Goal: Navigation & Orientation: Find specific page/section

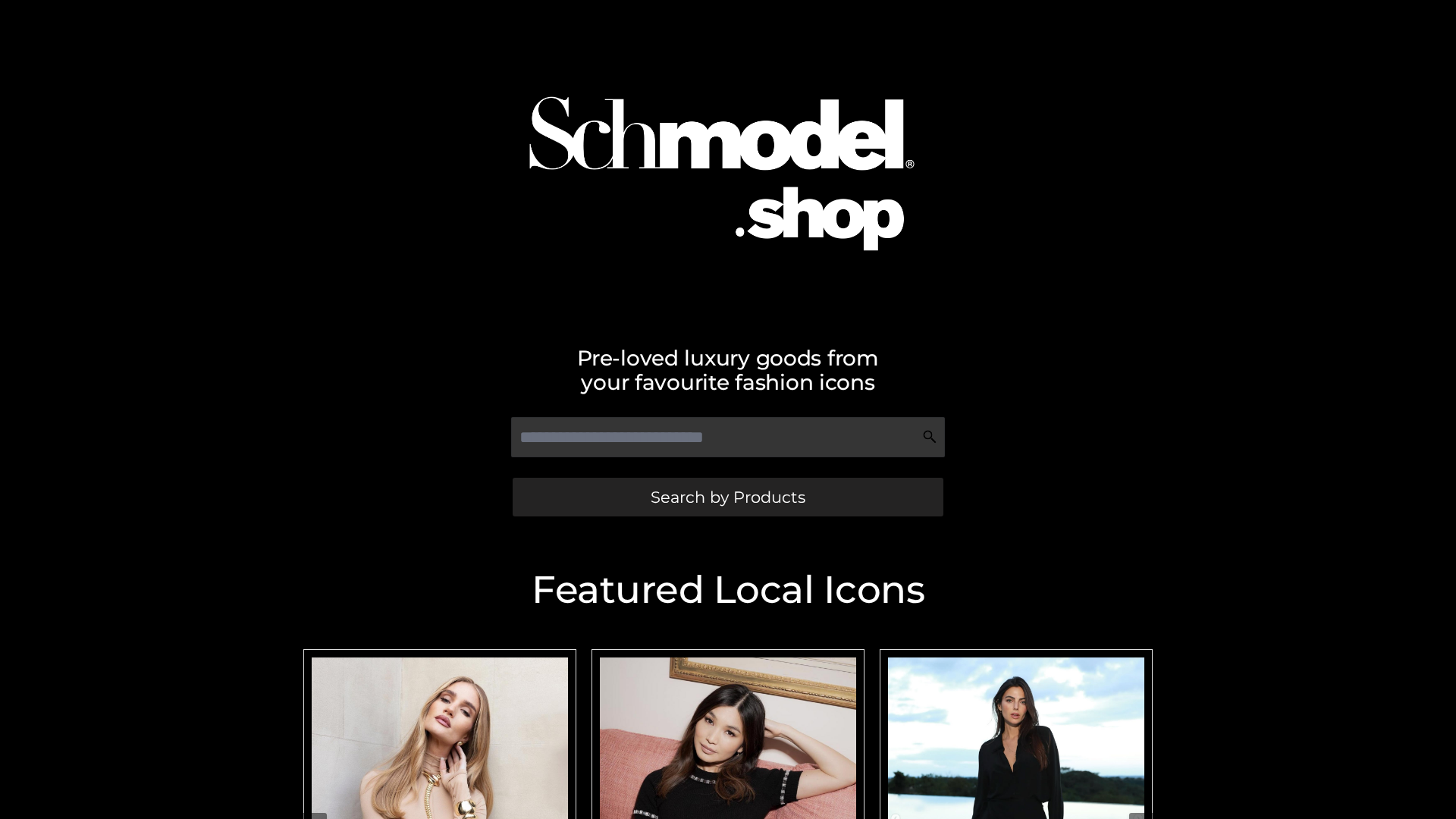
click at [727, 497] on span "Search by Products" at bounding box center [727, 497] width 155 height 16
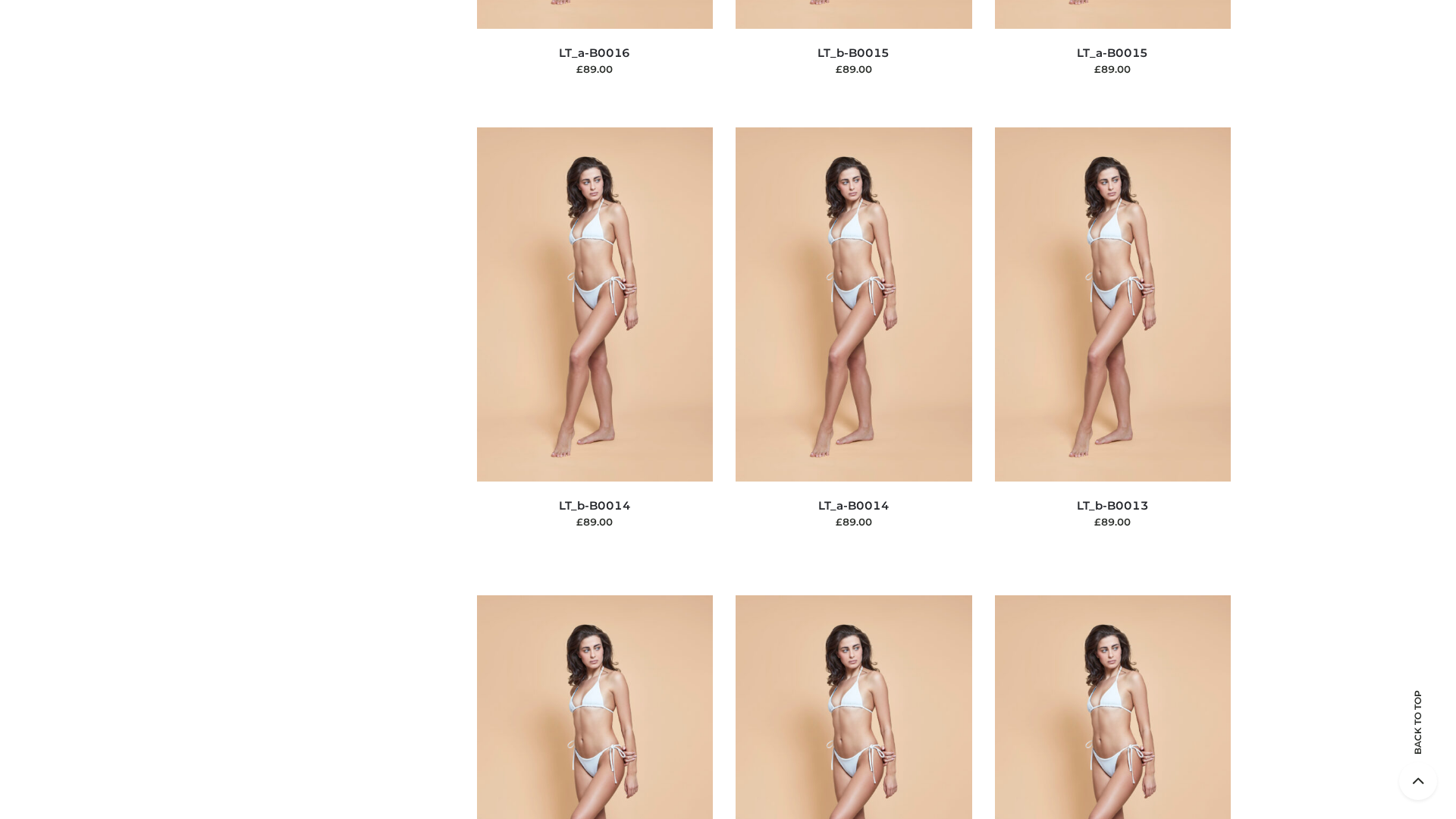
scroll to position [5393, 0]
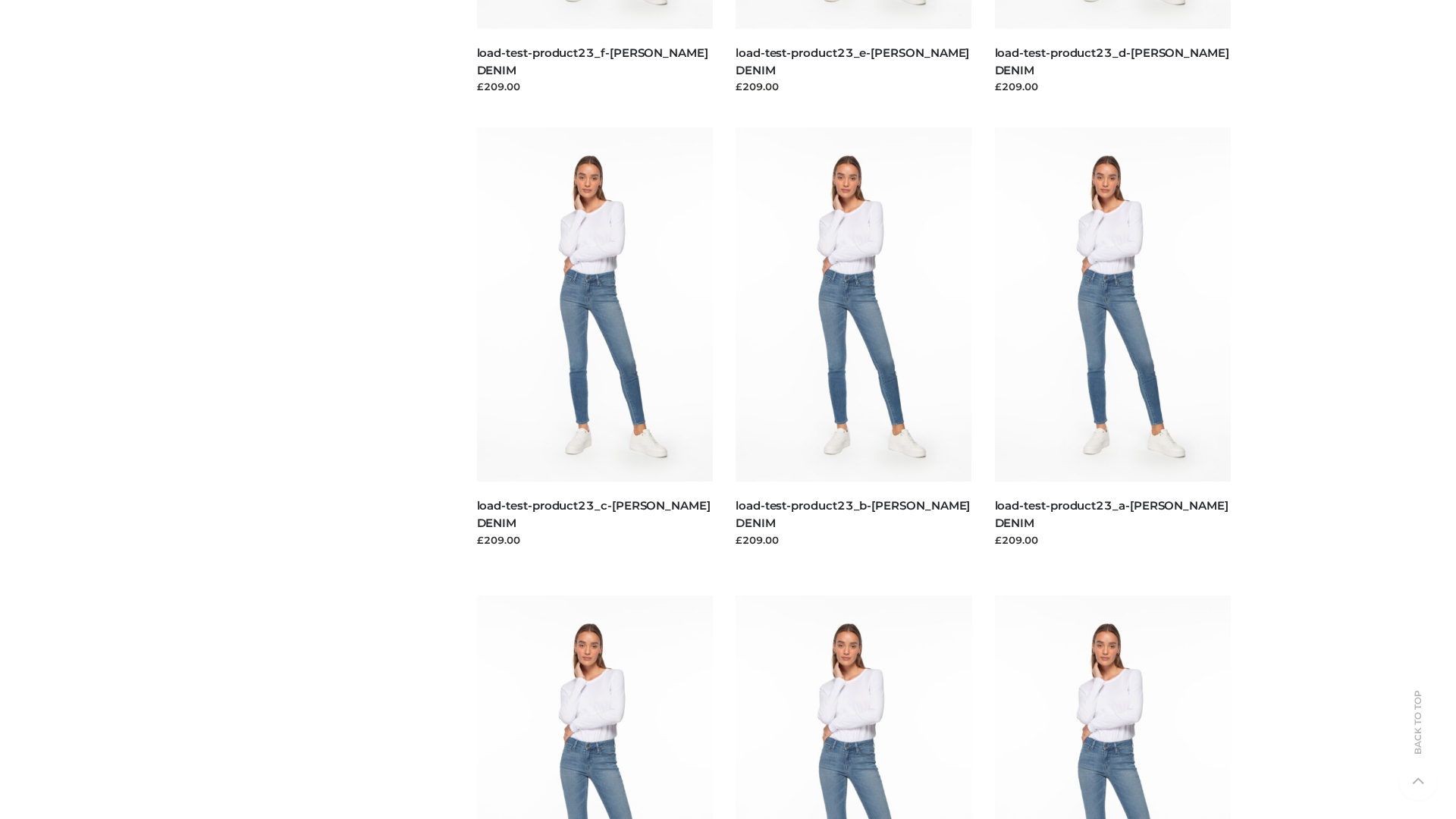
scroll to position [1330, 0]
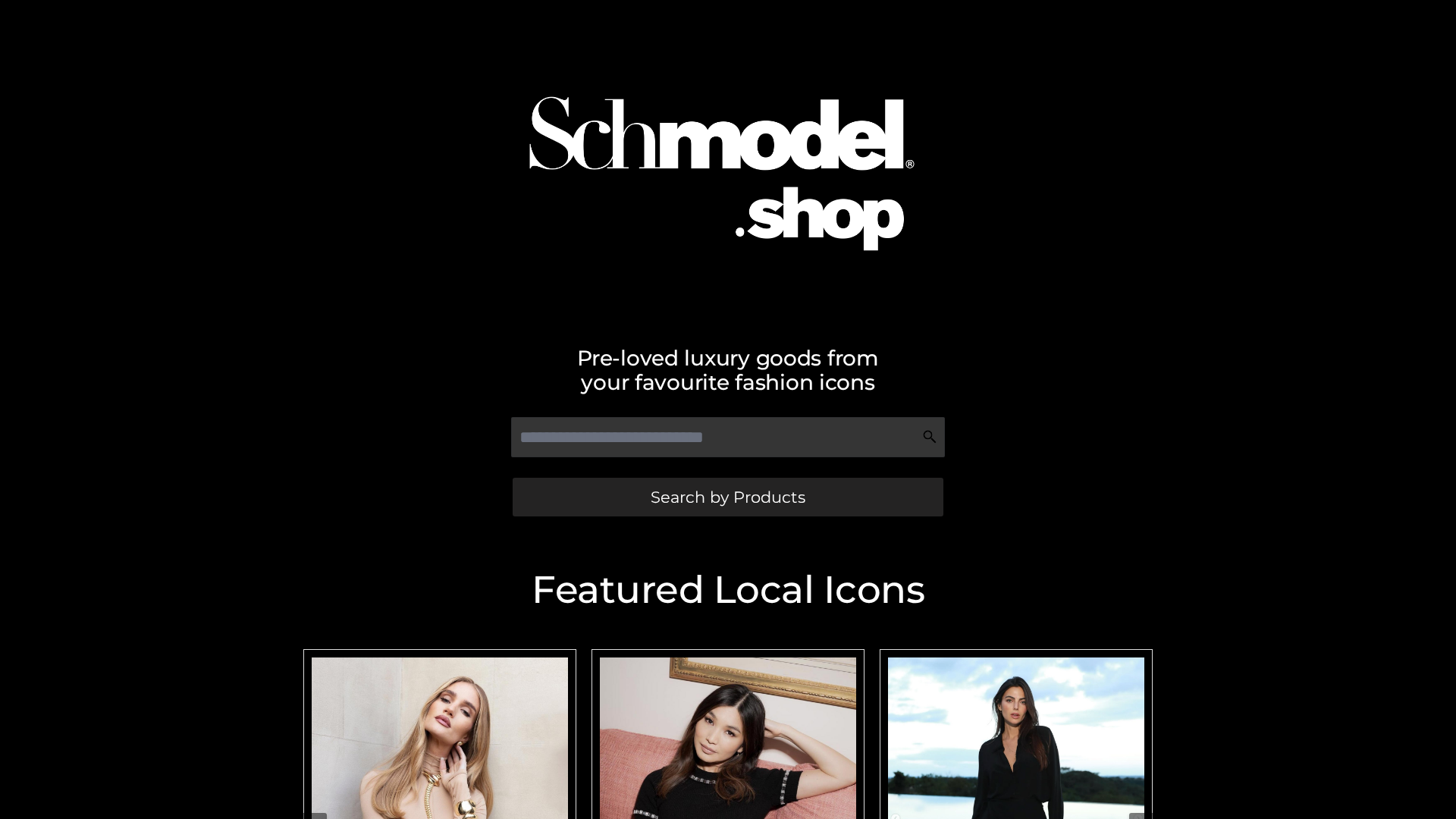
click at [727, 497] on span "Search by Products" at bounding box center [727, 497] width 155 height 16
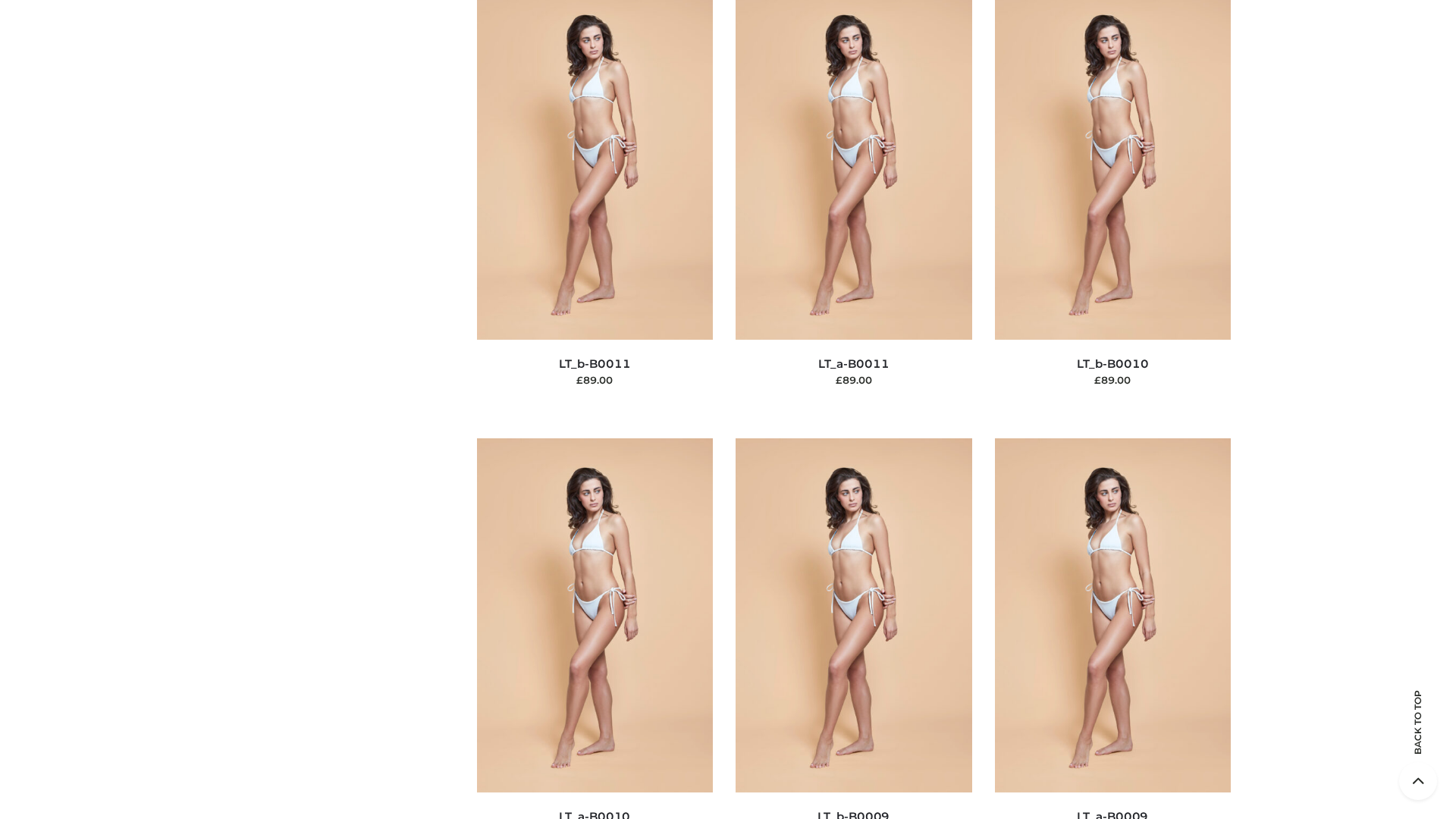
scroll to position [6811, 0]
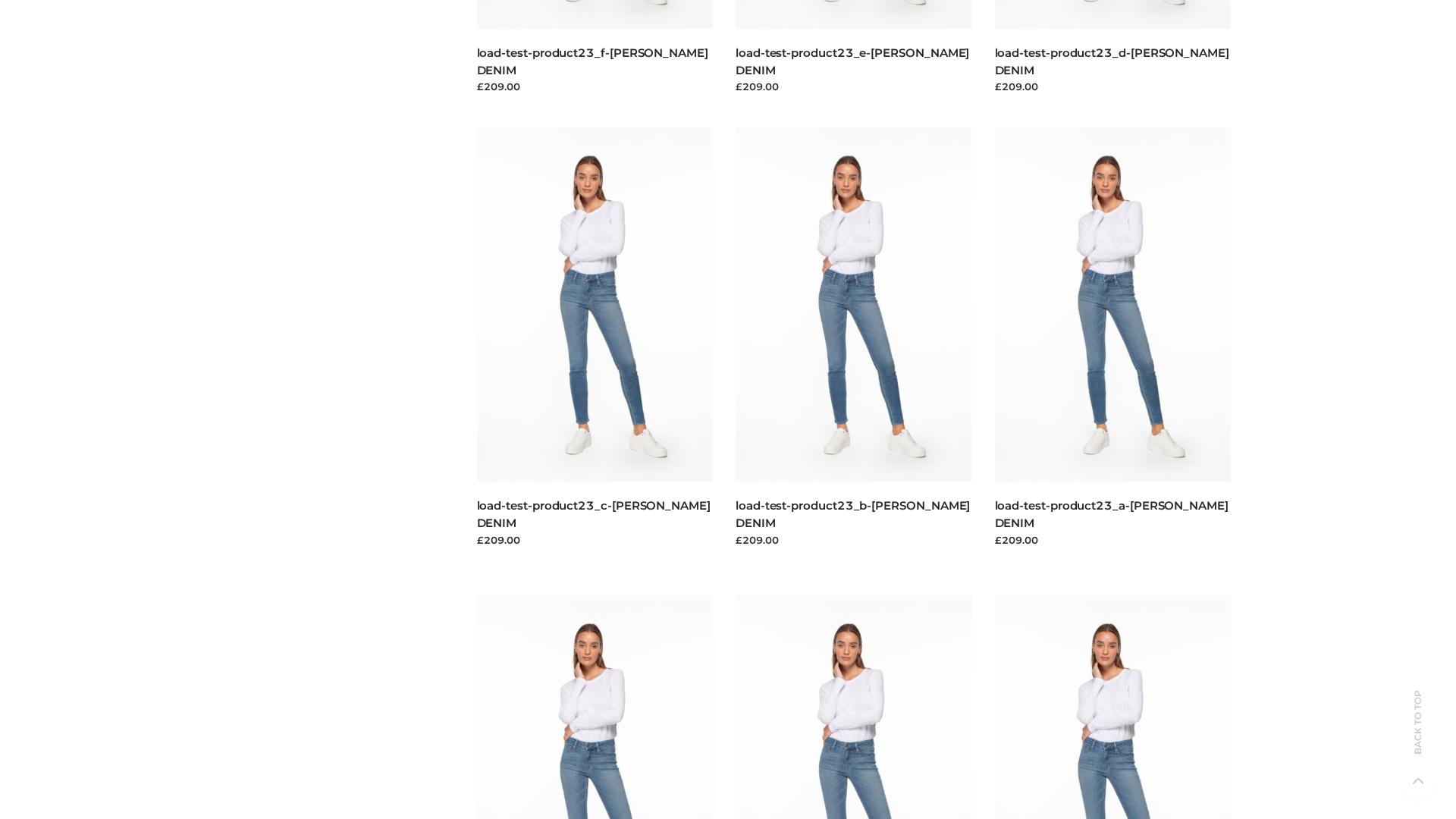
scroll to position [1330, 0]
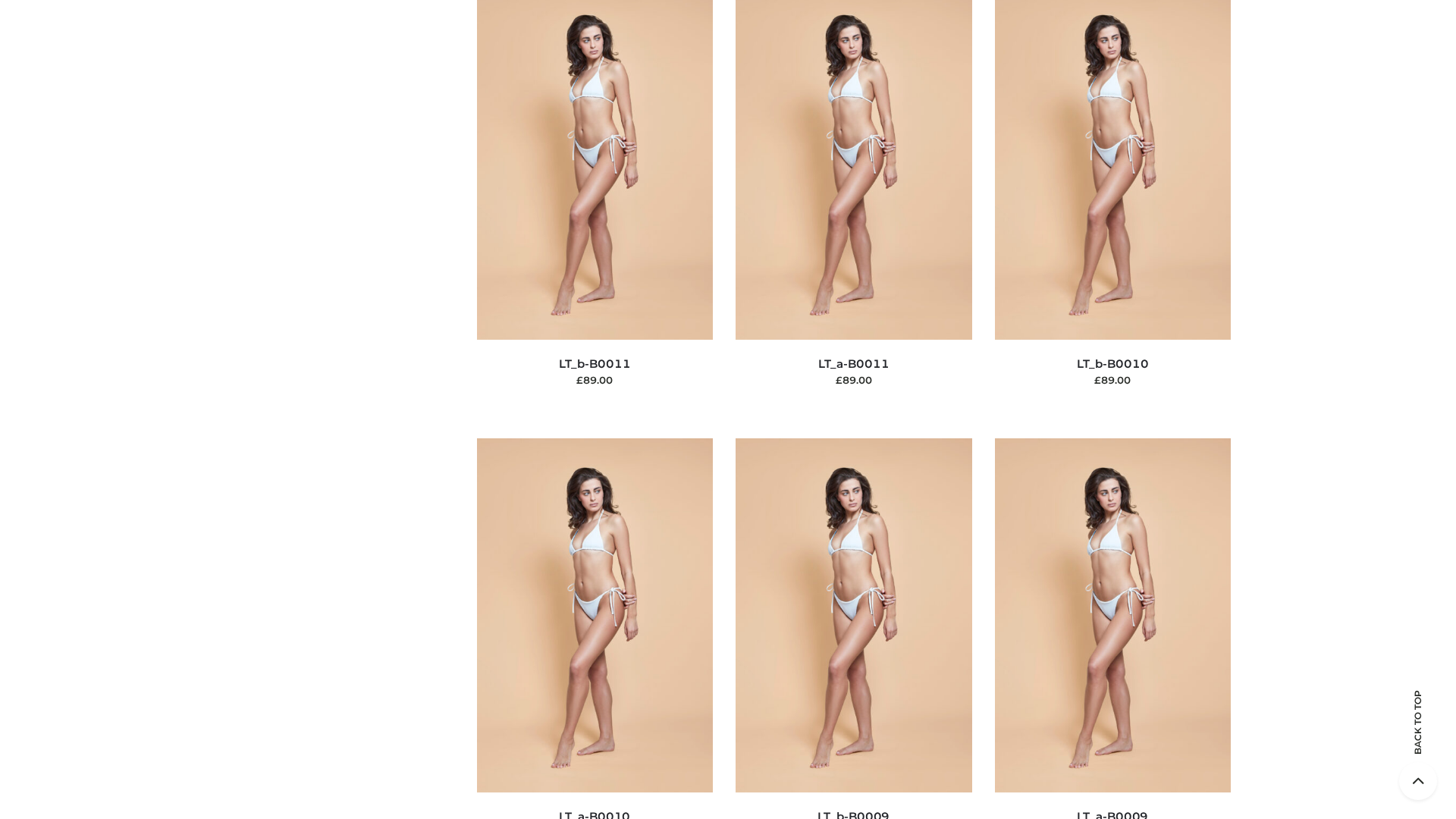
scroll to position [6811, 0]
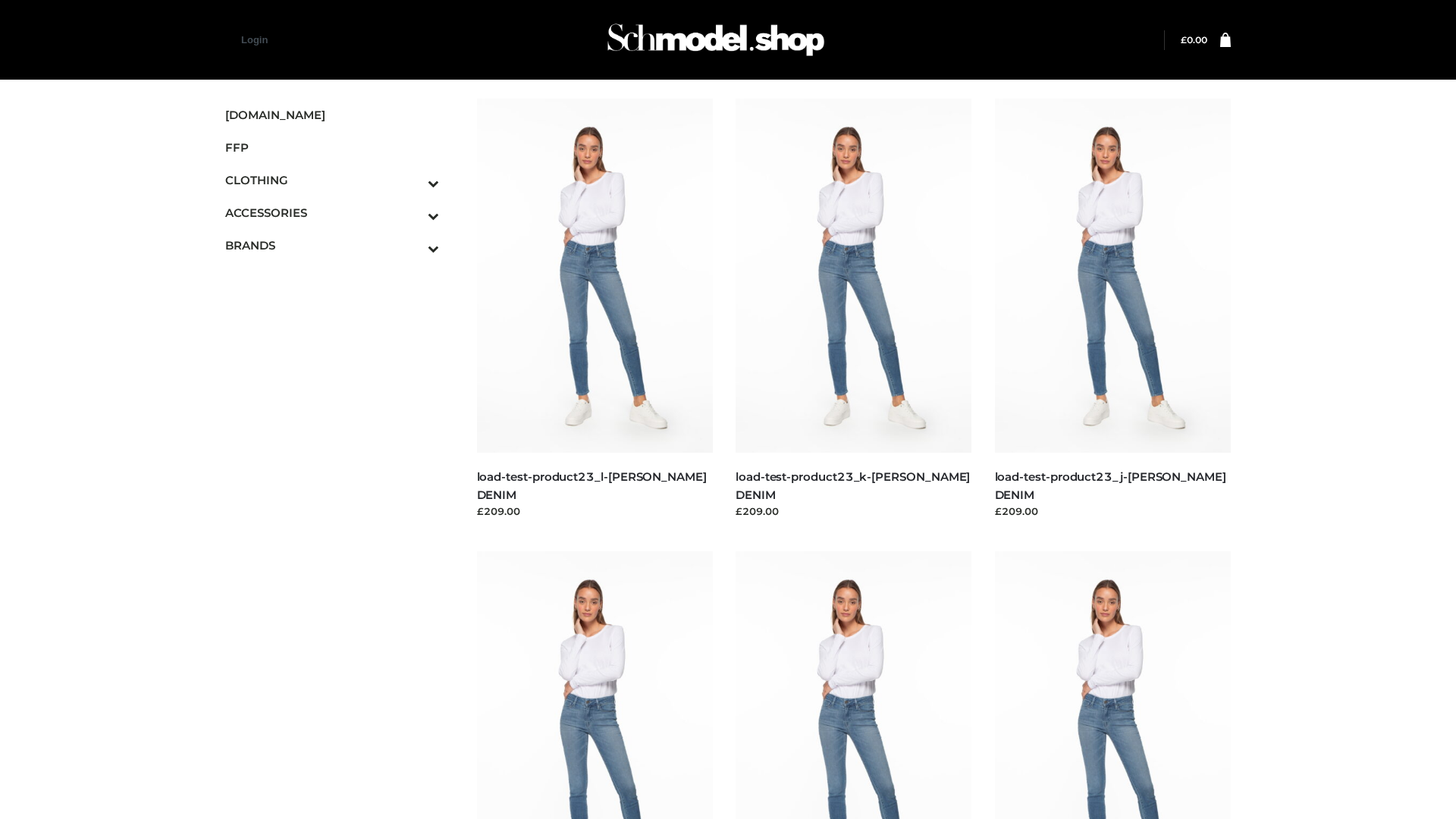
scroll to position [1330, 0]
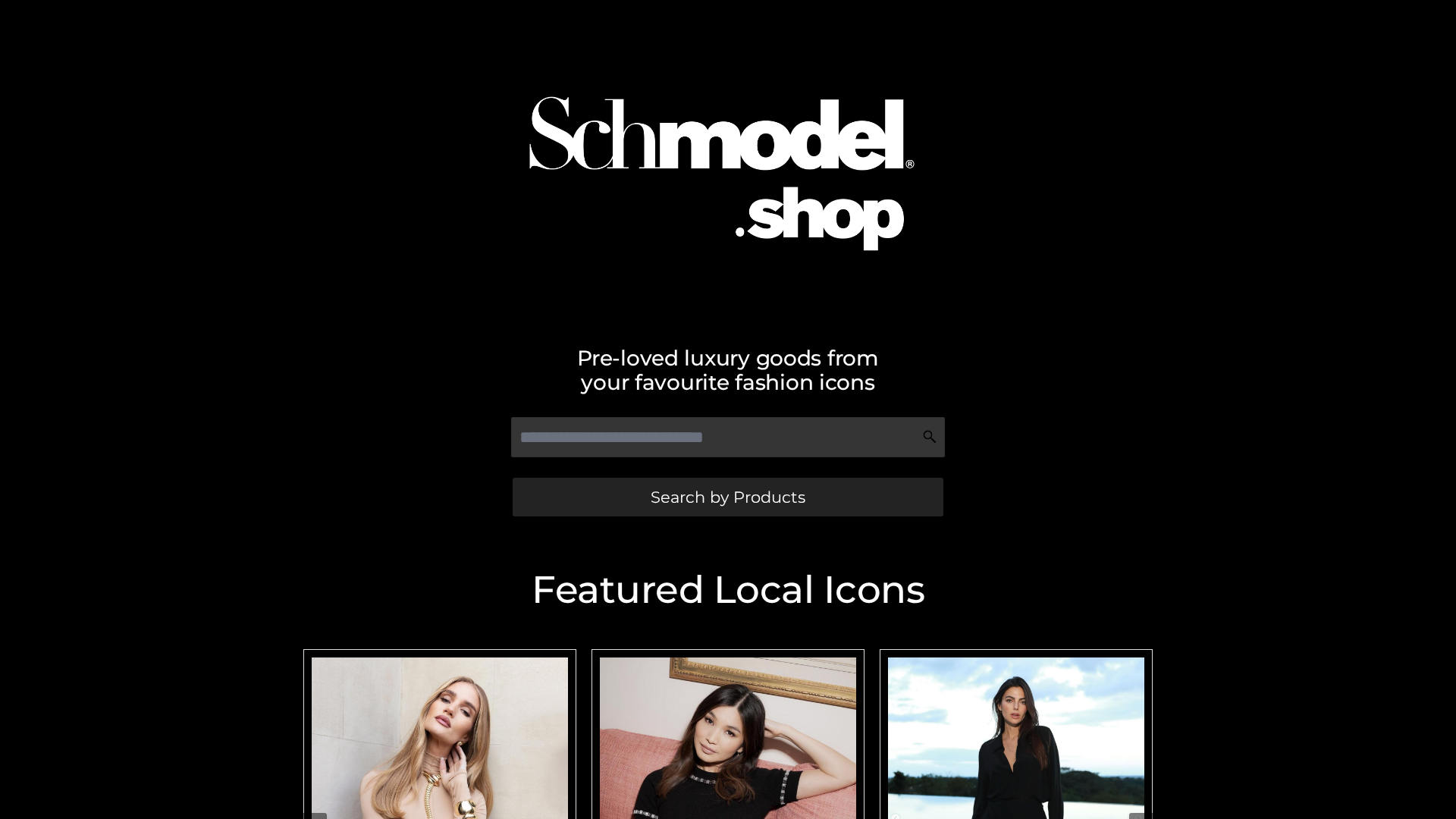
click at [727, 497] on span "Search by Products" at bounding box center [727, 497] width 155 height 16
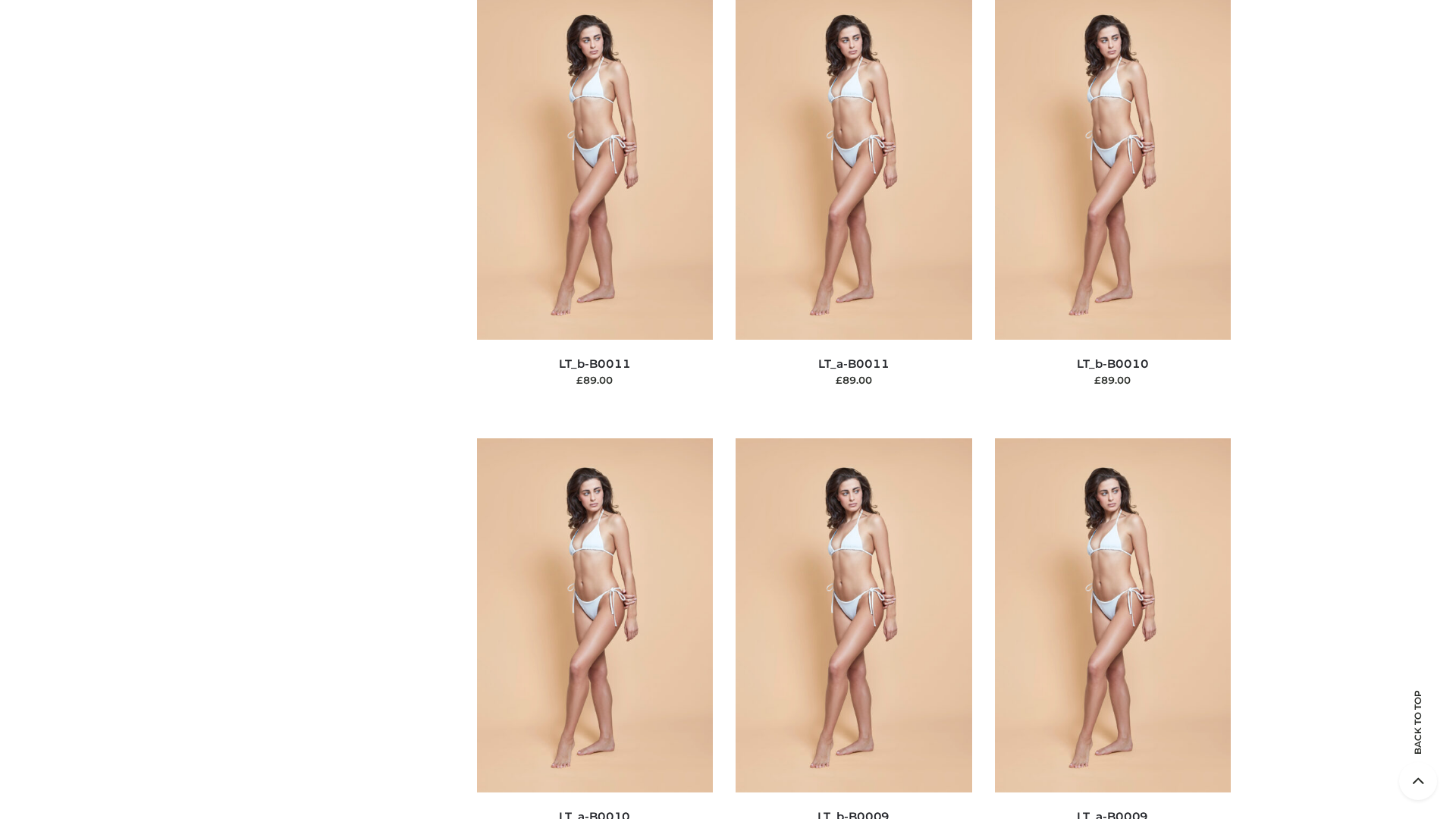
scroll to position [6811, 0]
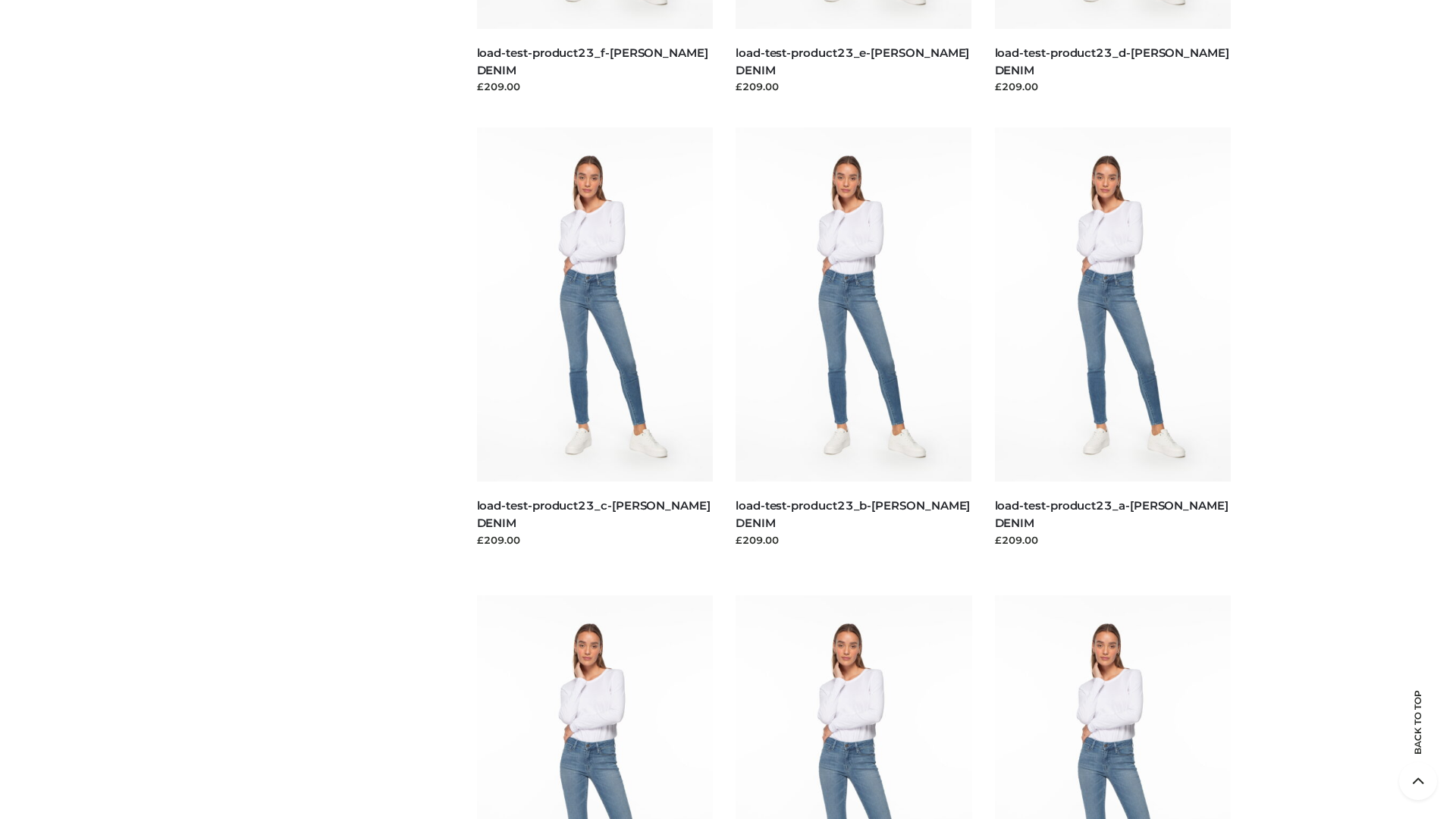
scroll to position [1330, 0]
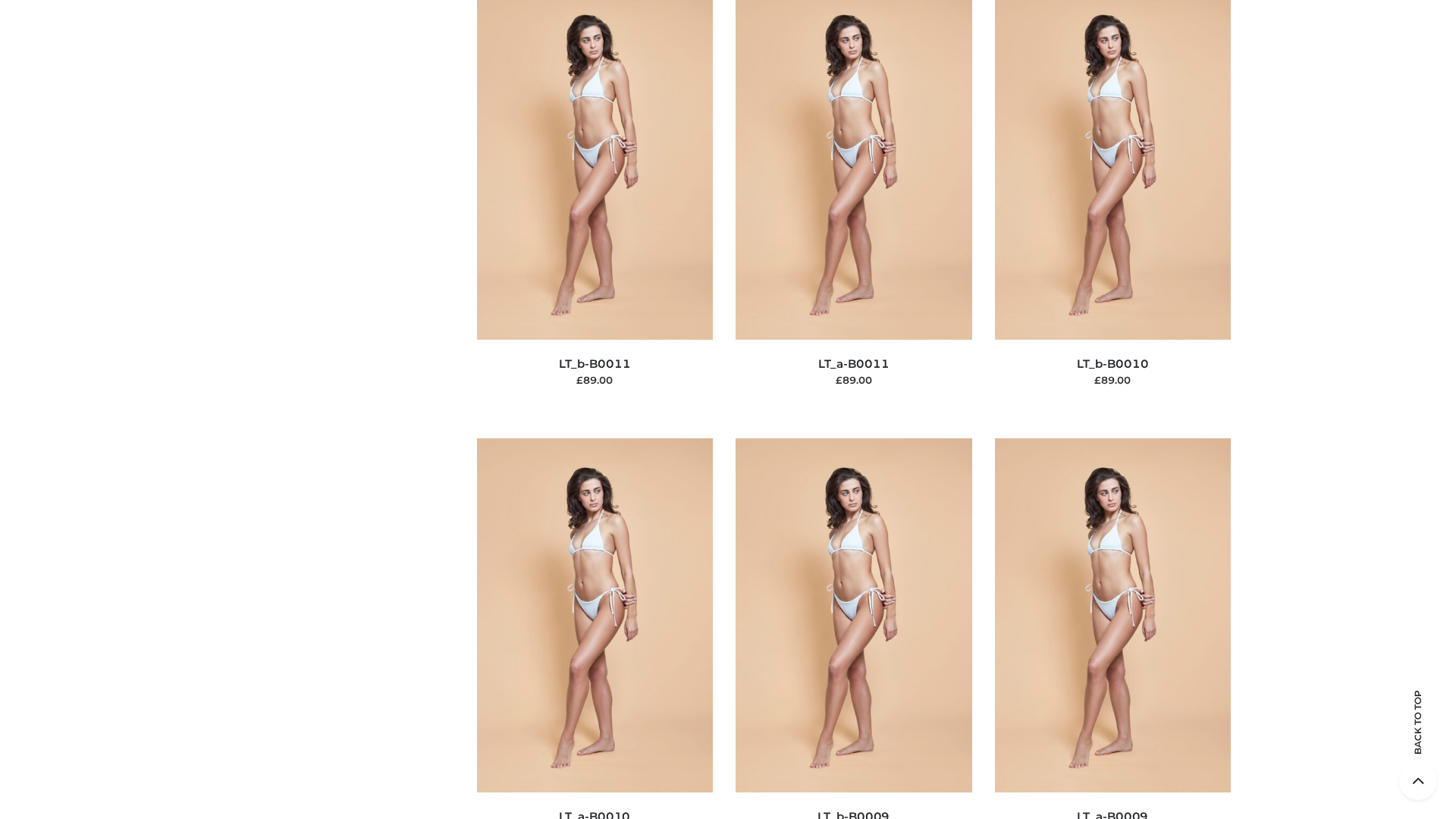
scroll to position [6811, 0]
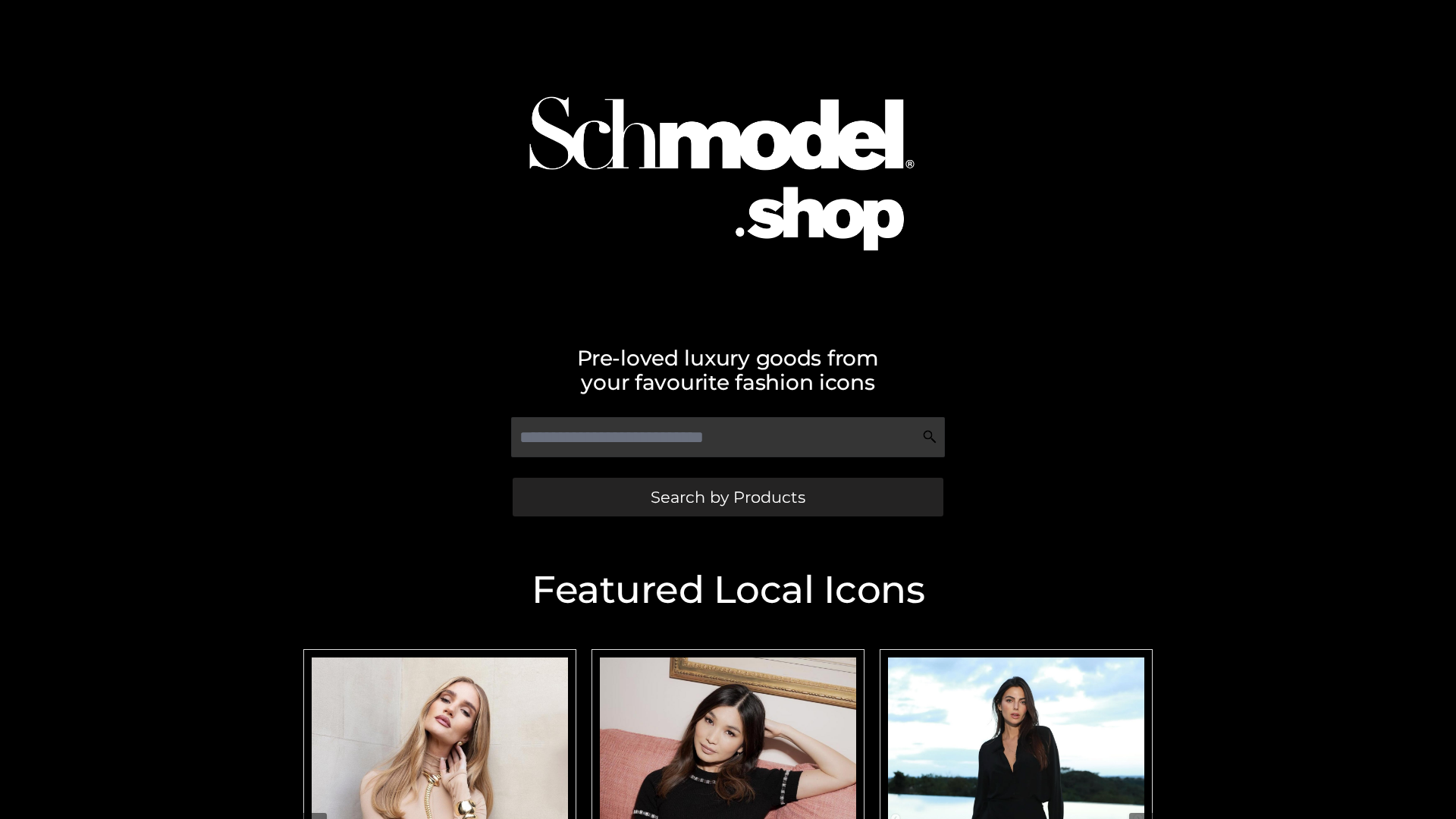
click at [727, 497] on span "Search by Products" at bounding box center [727, 497] width 155 height 16
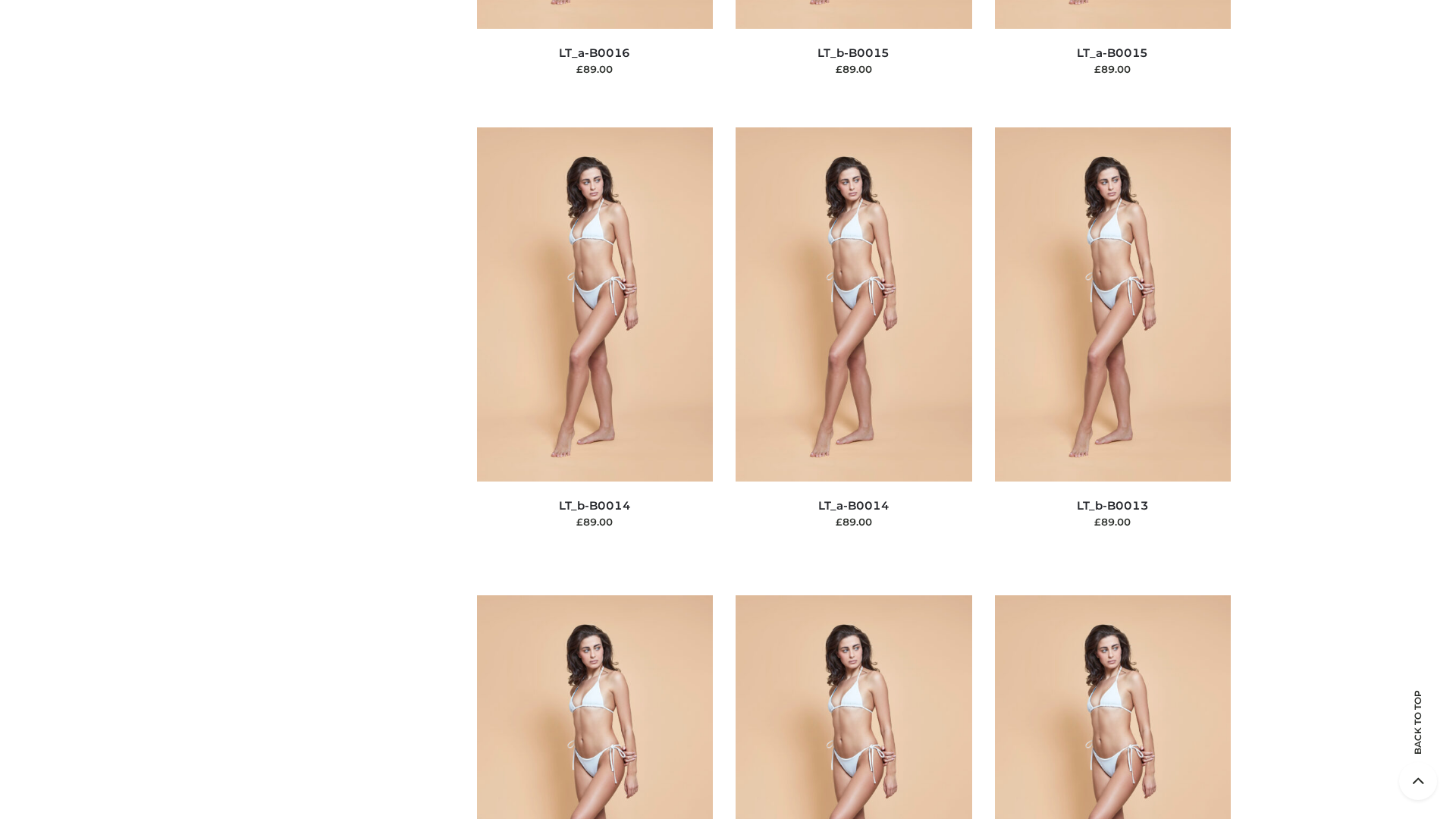
scroll to position [5393, 0]
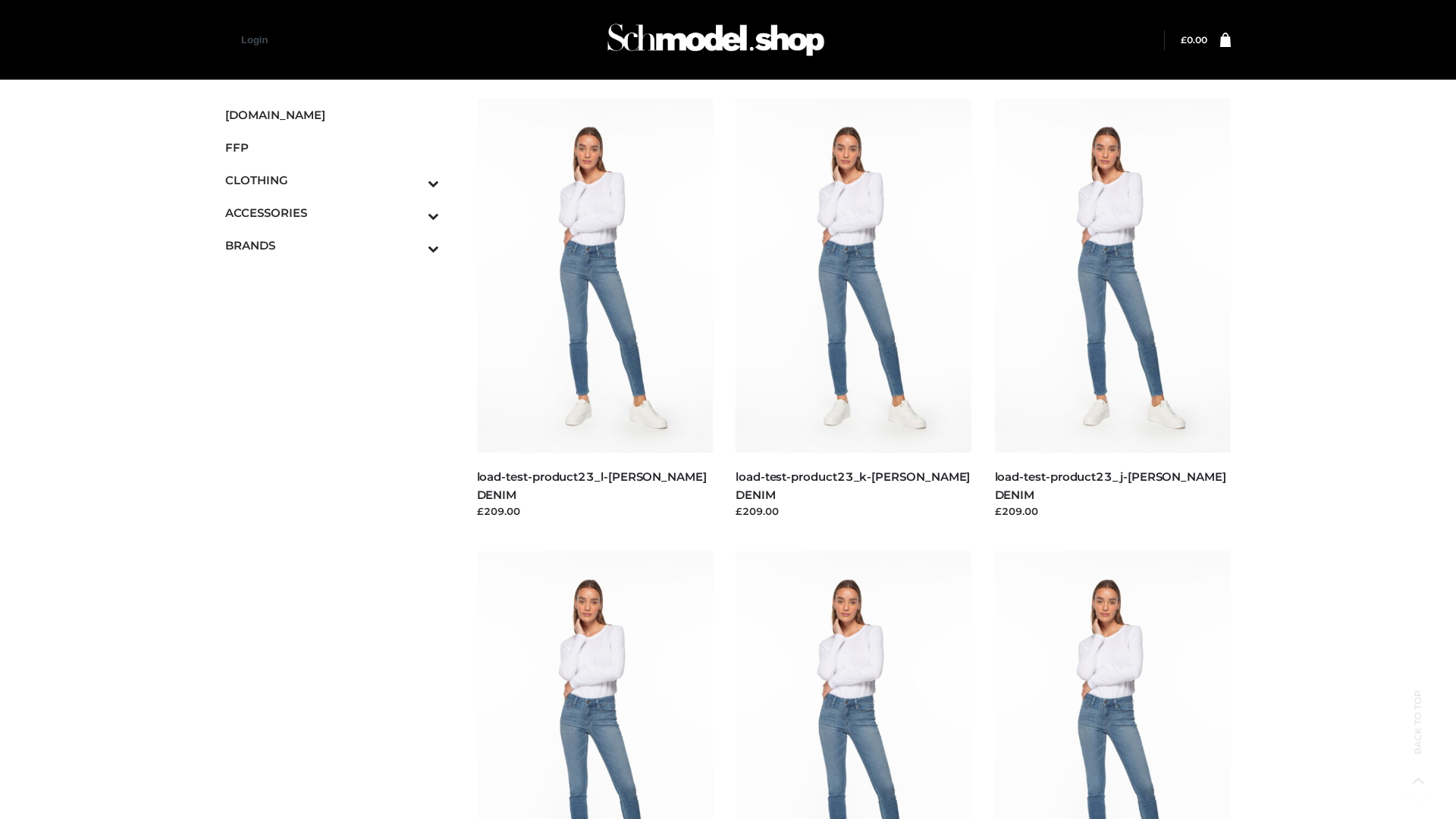
scroll to position [1330, 0]
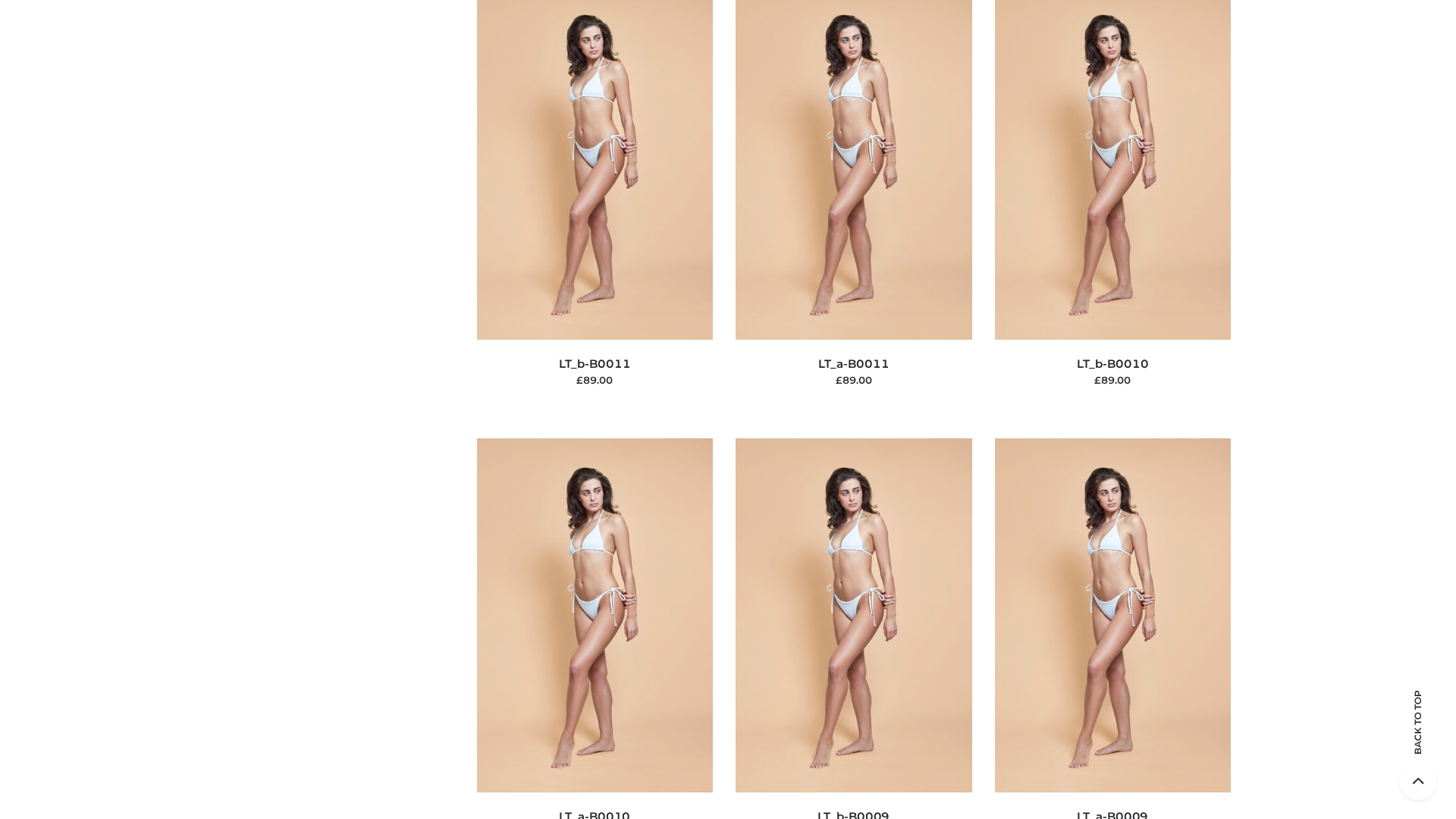
scroll to position [6811, 0]
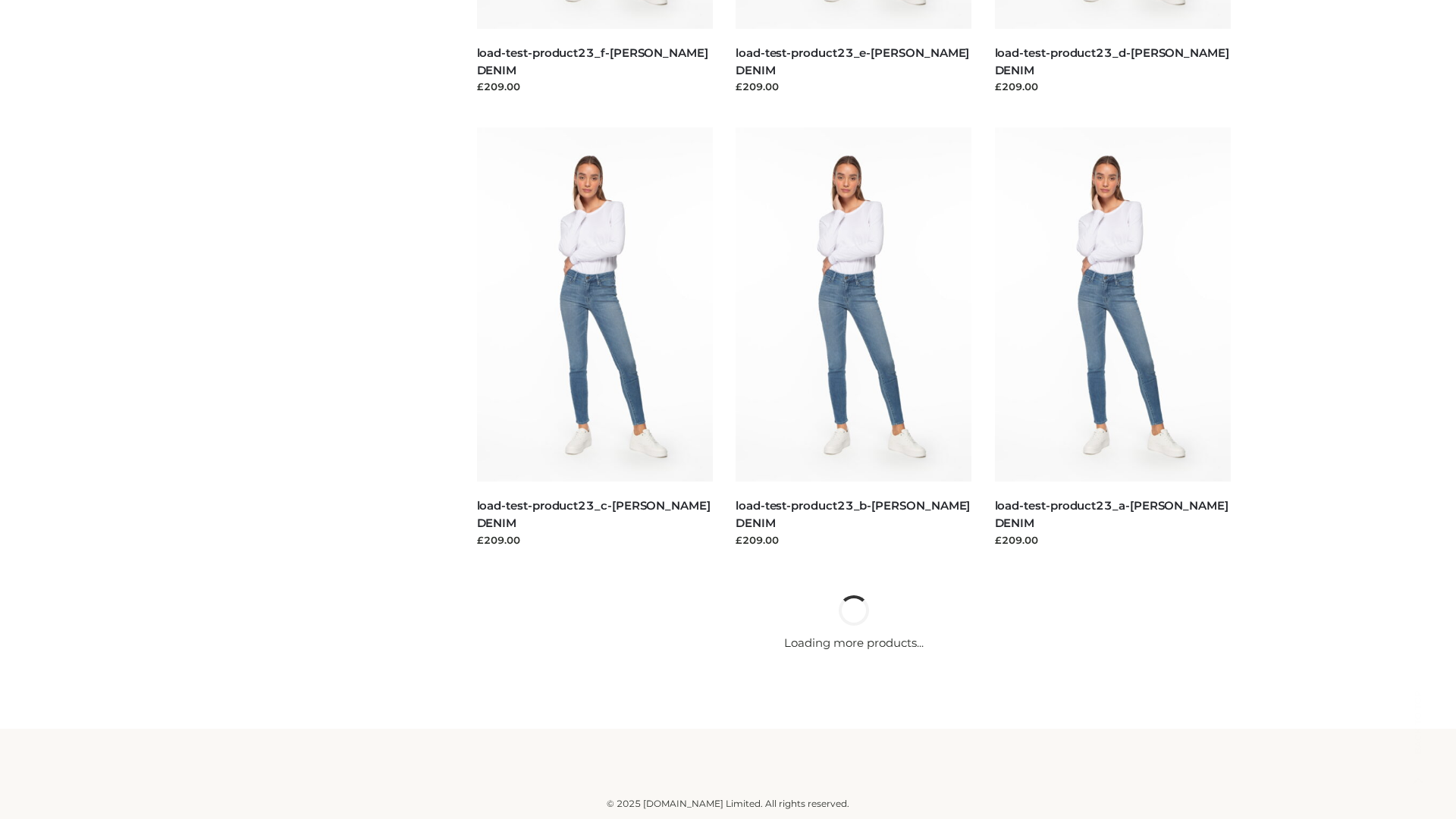
scroll to position [1330, 0]
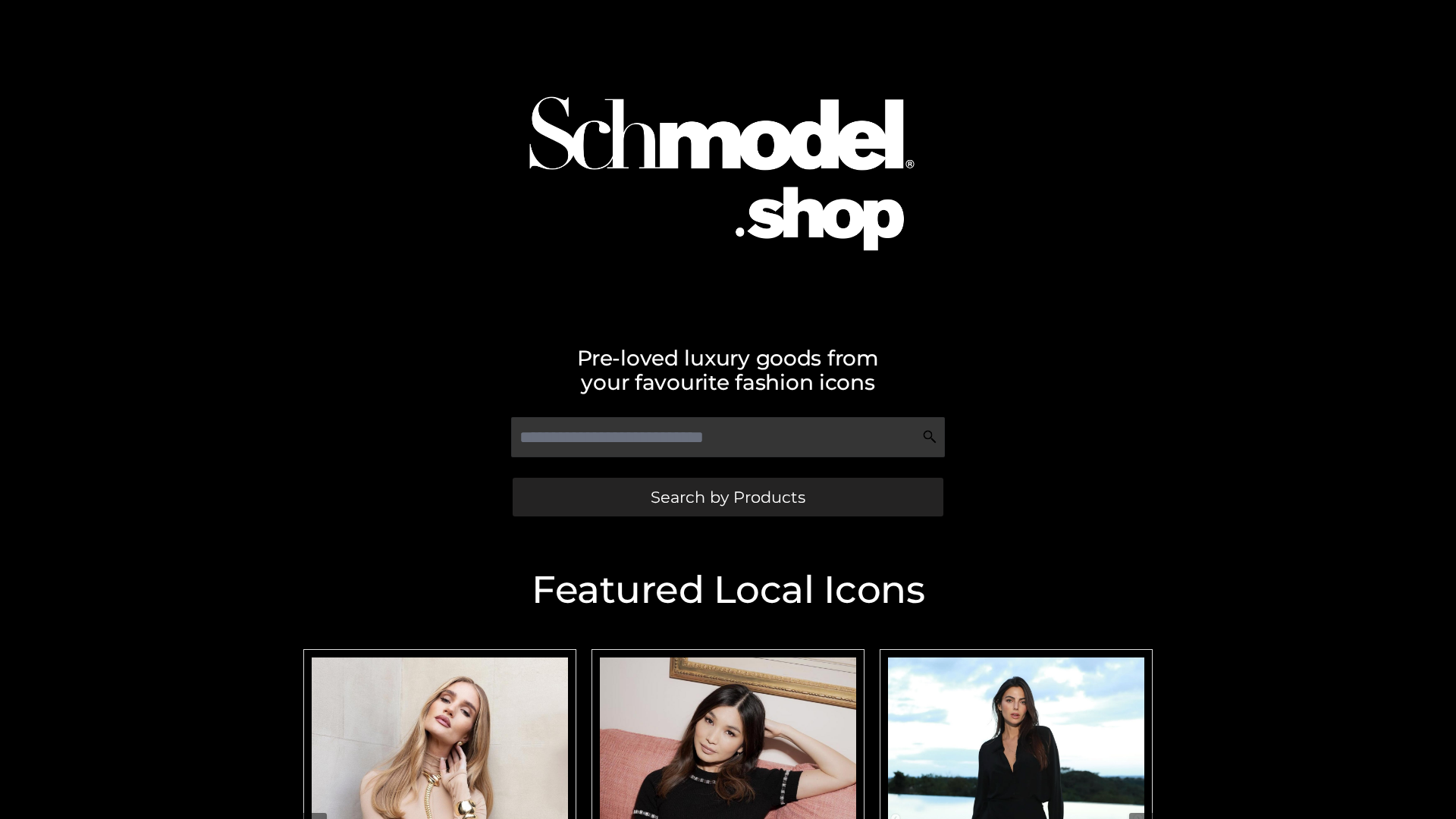
click at [727, 497] on span "Search by Products" at bounding box center [727, 497] width 155 height 16
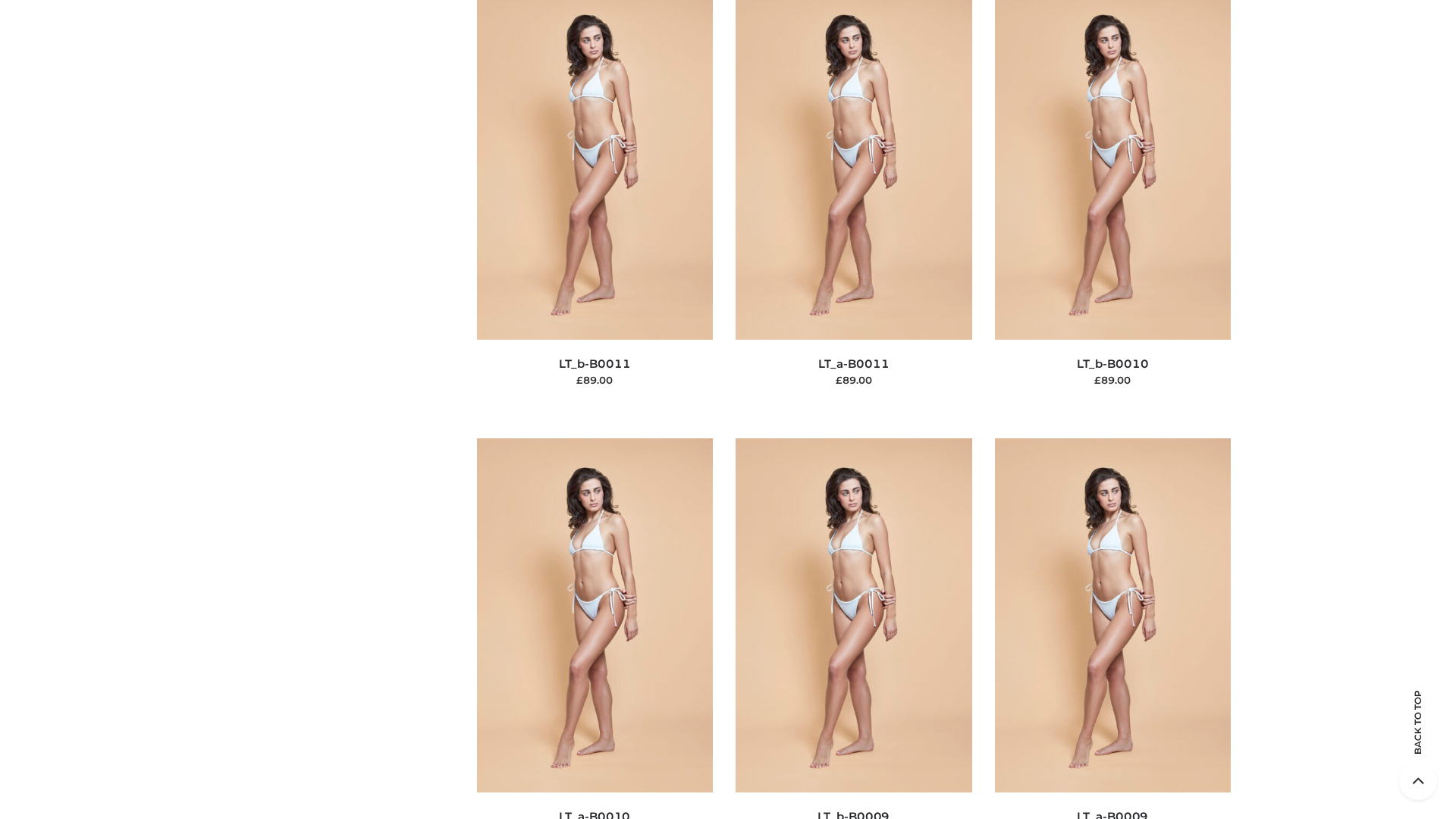
scroll to position [6811, 0]
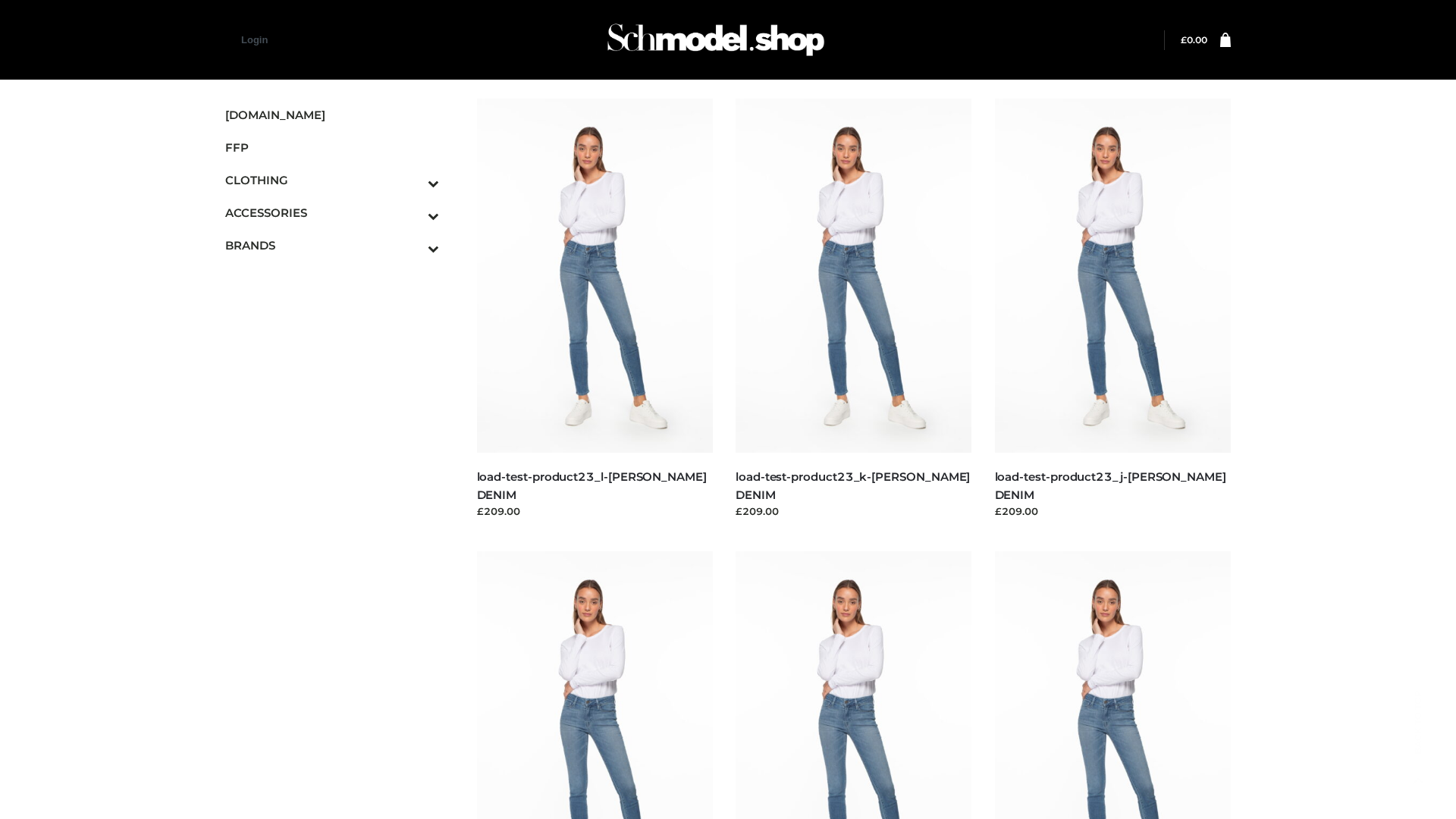
scroll to position [1330, 0]
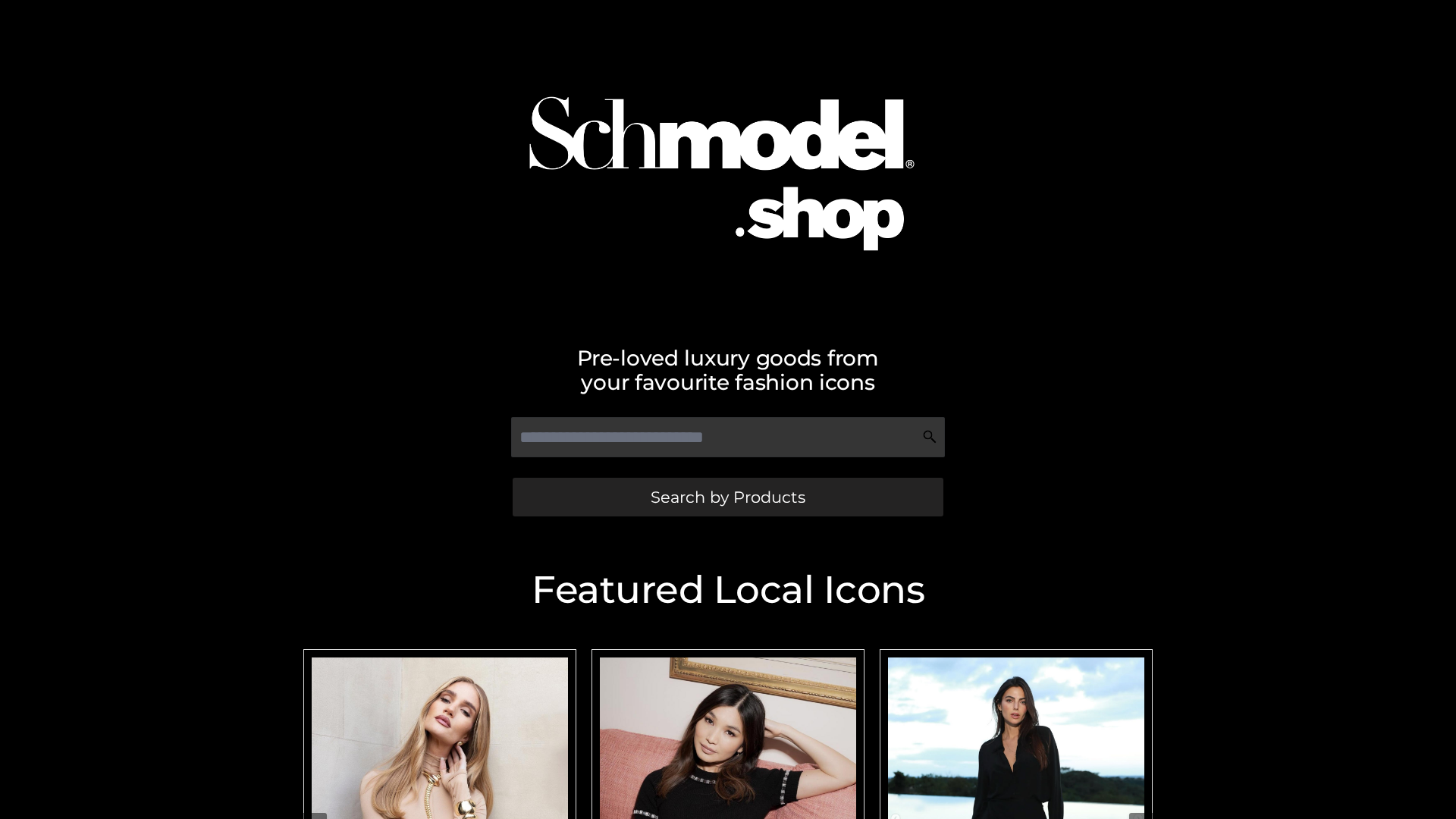
click at [727, 497] on span "Search by Products" at bounding box center [727, 497] width 155 height 16
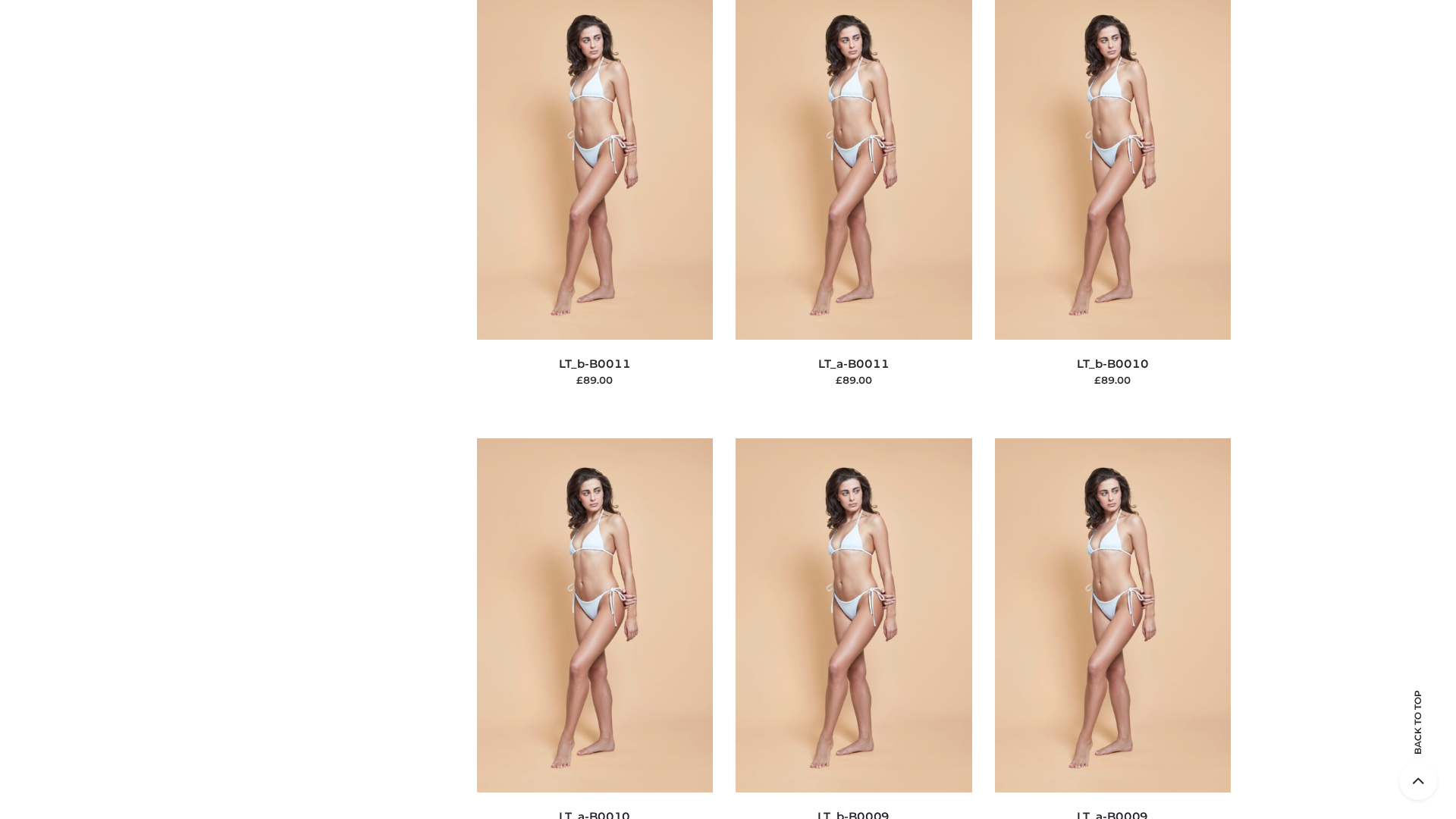
scroll to position [6811, 0]
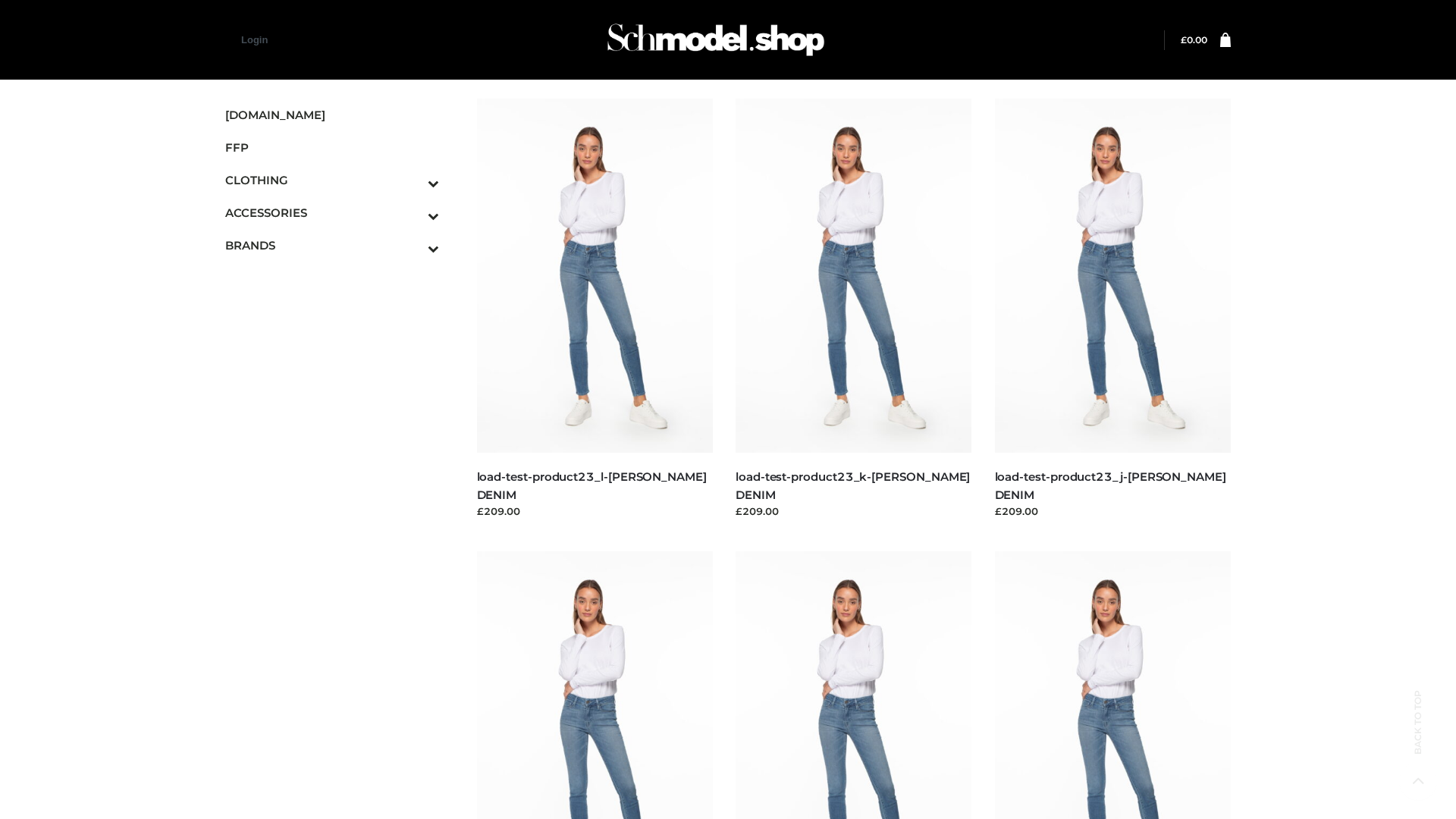
scroll to position [1330, 0]
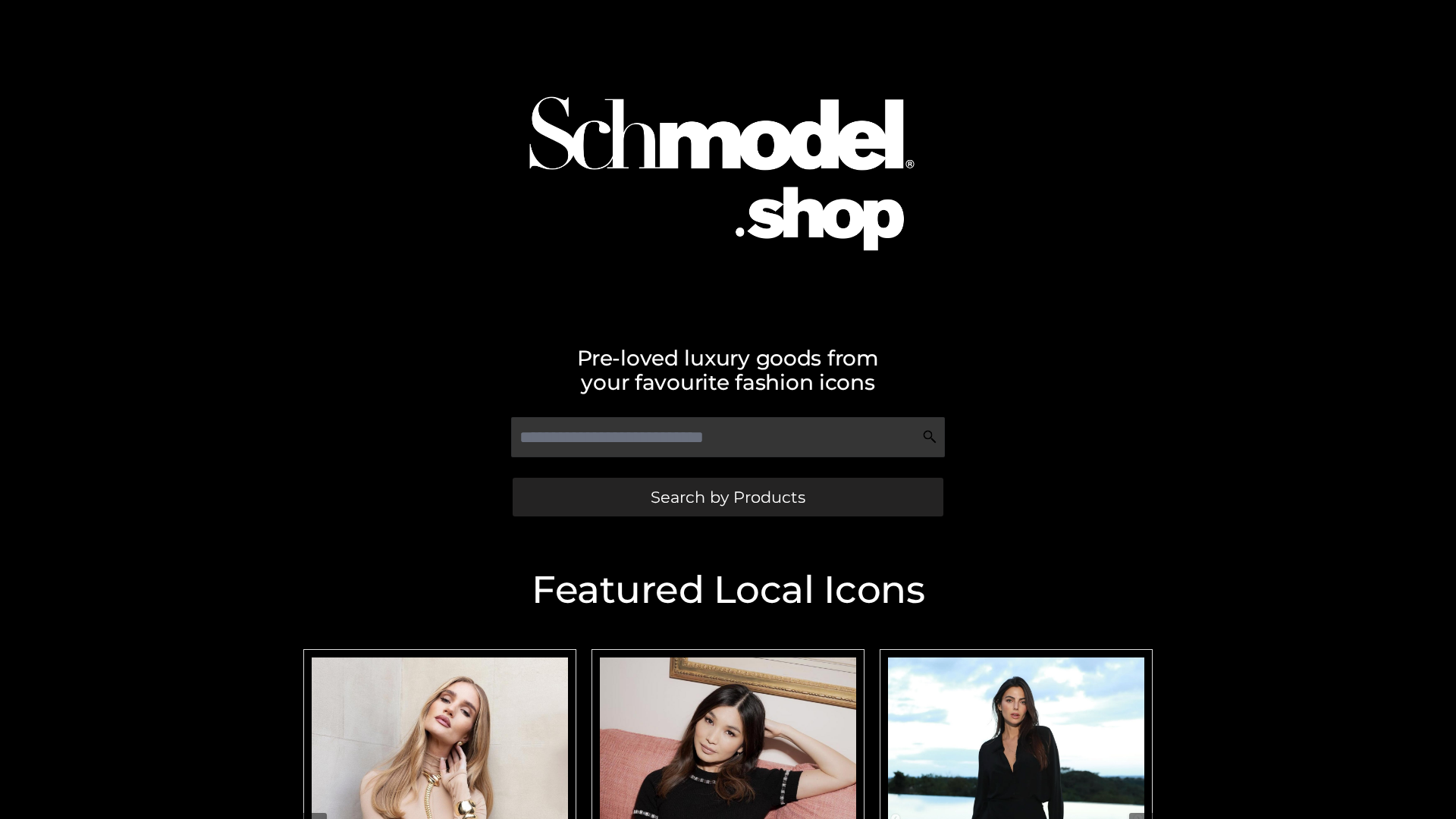
click at [727, 497] on span "Search by Products" at bounding box center [727, 497] width 155 height 16
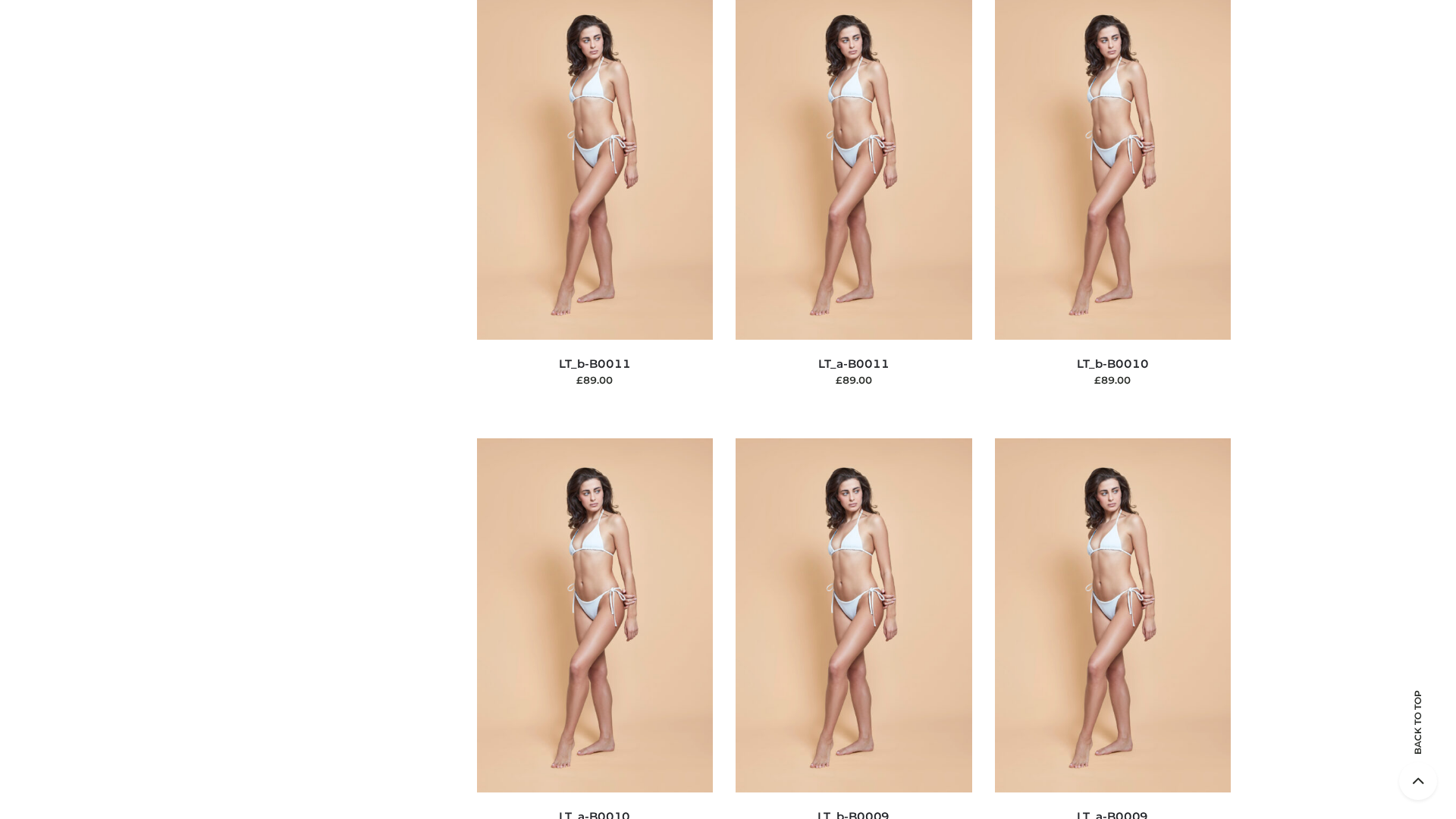
scroll to position [6811, 0]
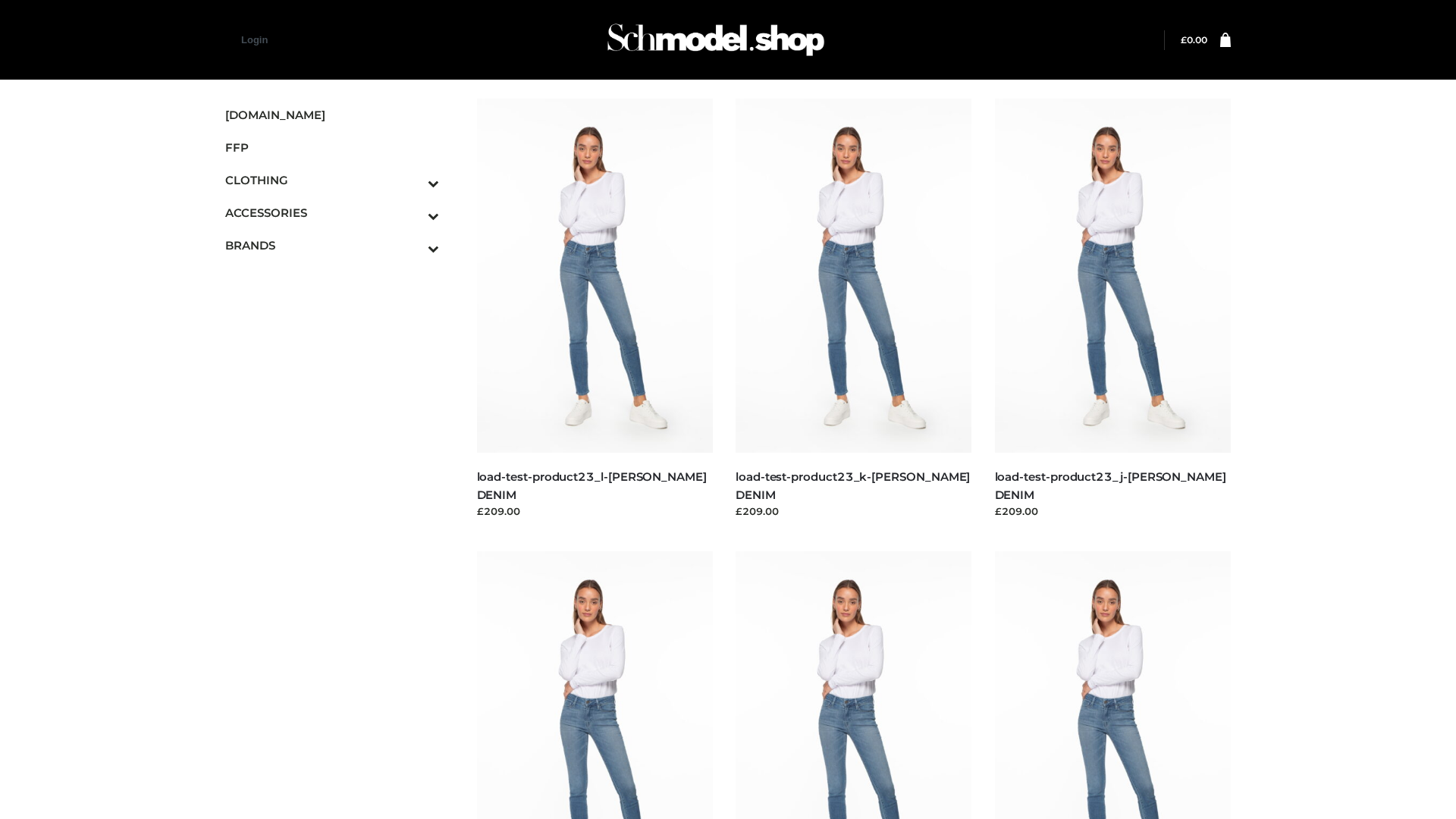
scroll to position [1330, 0]
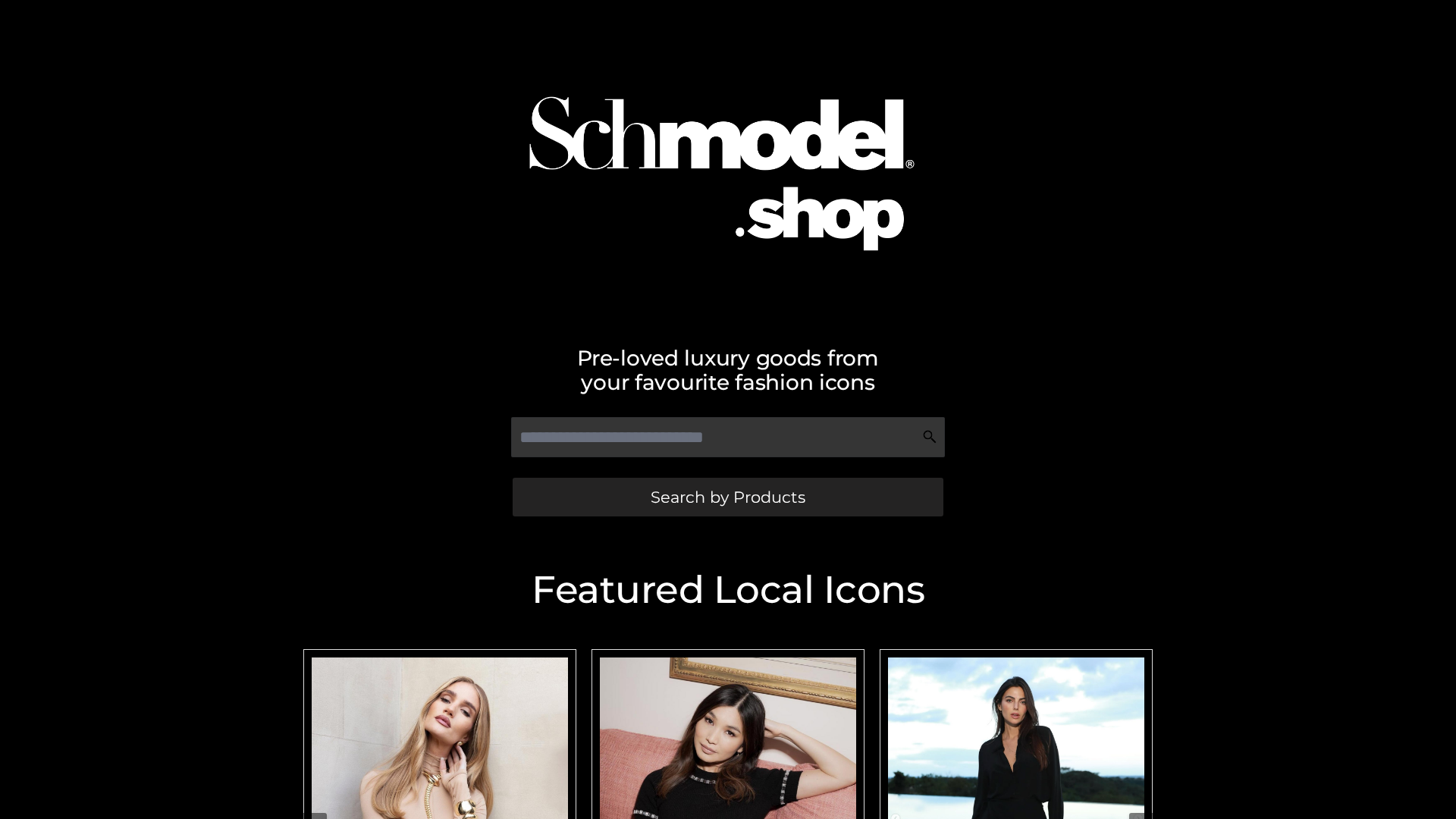
click at [727, 497] on span "Search by Products" at bounding box center [727, 497] width 155 height 16
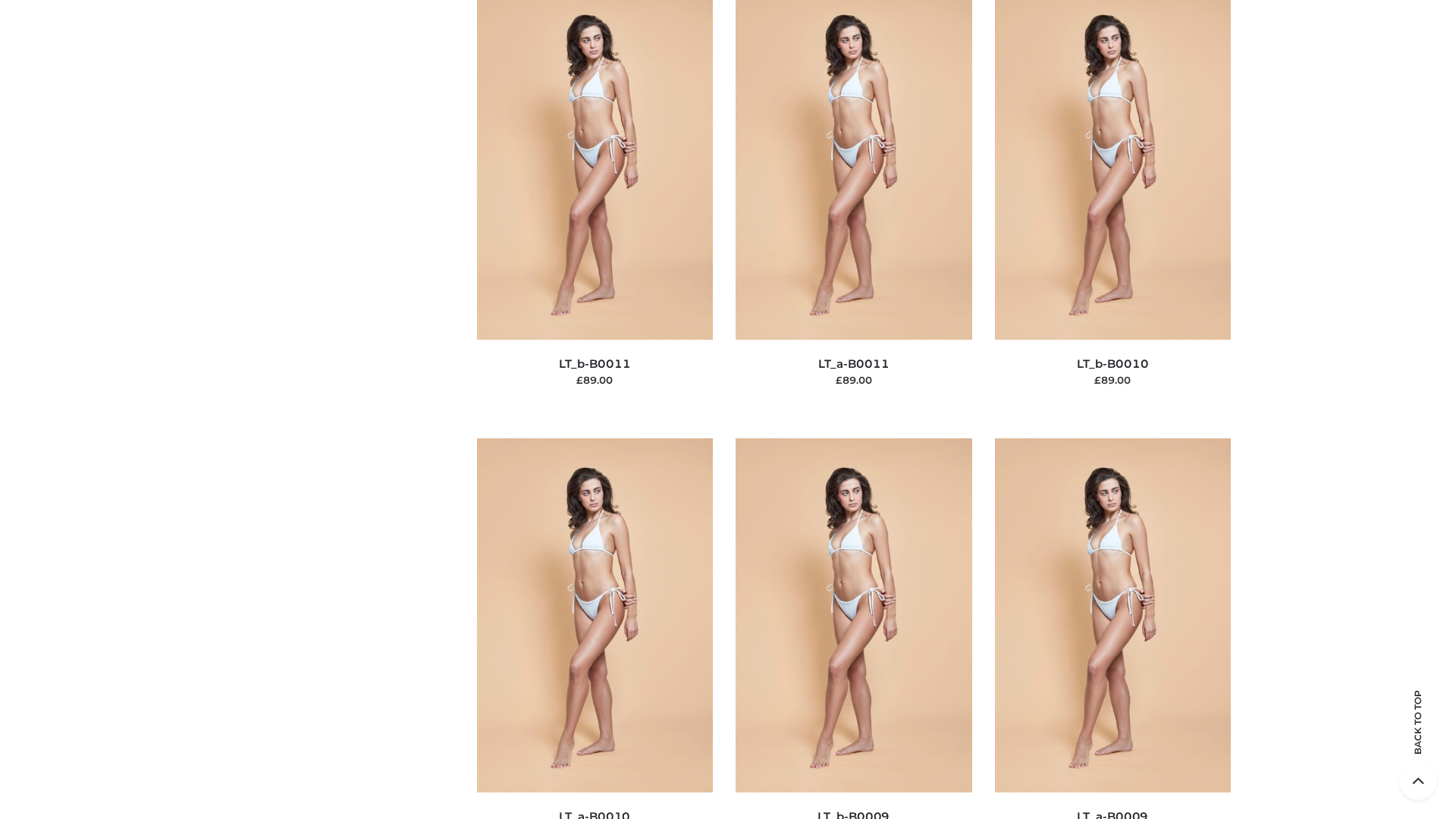
scroll to position [6811, 0]
